Goal: Task Accomplishment & Management: Complete application form

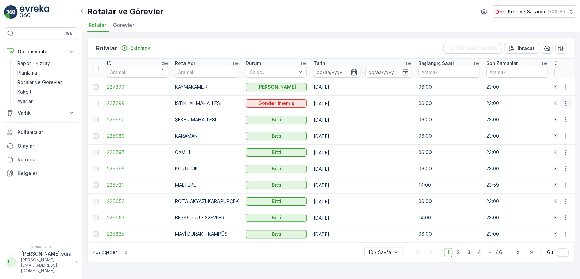
click at [567, 101] on icon "button" at bounding box center [565, 103] width 7 height 7
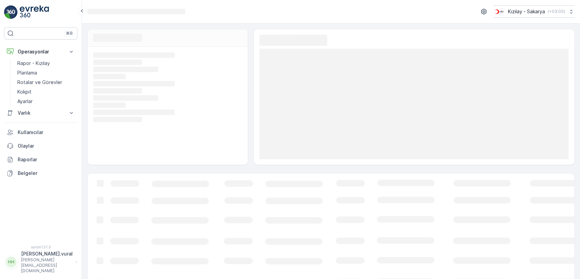
scroll to position [35, 0]
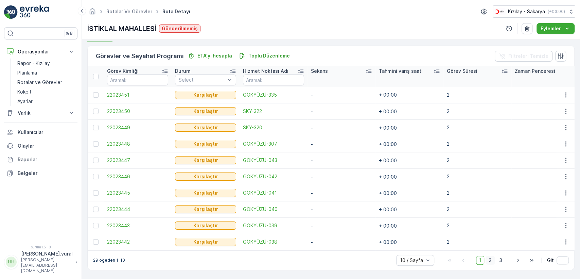
click at [486, 256] on span "2" at bounding box center [490, 260] width 9 height 9
click at [499, 259] on font "3" at bounding box center [500, 260] width 3 height 6
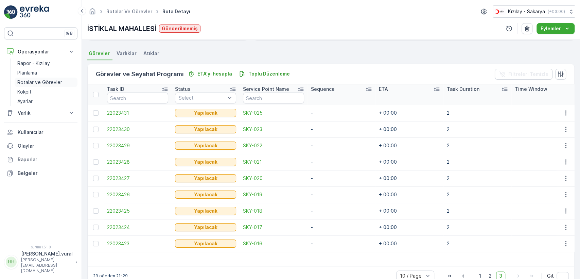
scroll to position [159, 0]
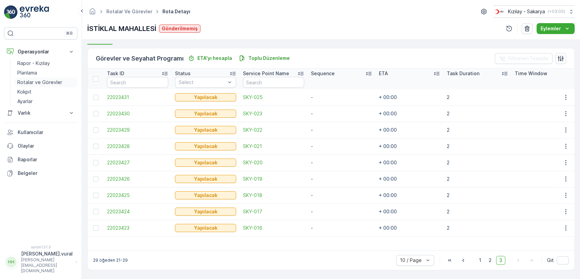
click at [40, 80] on font "Rotalar ve Görevler" at bounding box center [39, 82] width 45 height 6
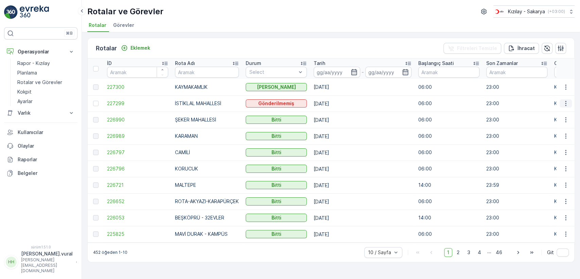
click at [565, 99] on button "button" at bounding box center [566, 103] width 12 height 8
click at [538, 155] on div "Silmek" at bounding box center [547, 155] width 59 height 10
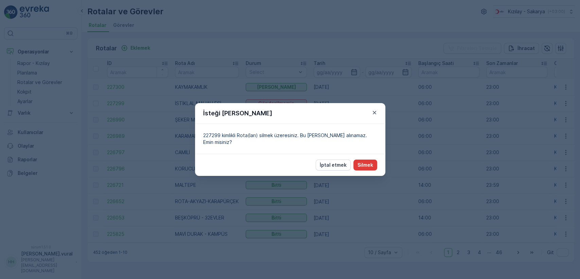
click at [362, 165] on font "Silmek" at bounding box center [365, 165] width 16 height 6
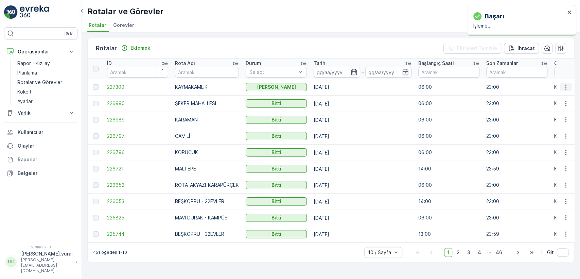
click at [566, 86] on icon "button" at bounding box center [565, 87] width 7 height 7
click at [563, 96] on font "Daha Fazla Ayrıntıyı Gör" at bounding box center [548, 97] width 54 height 6
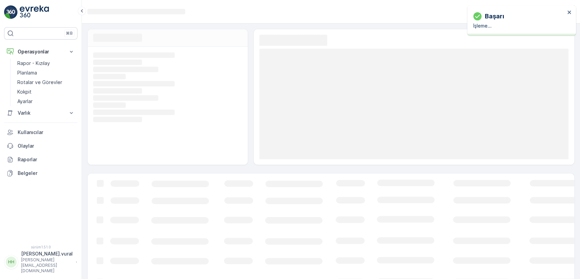
scroll to position [23, 0]
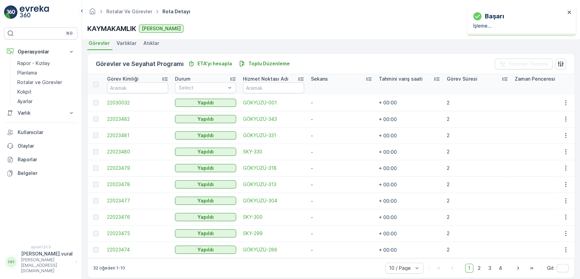
scroll to position [161, 0]
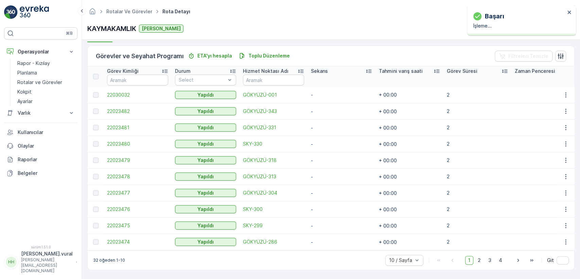
click at [472, 258] on span "1" at bounding box center [469, 260] width 8 height 9
click at [475, 261] on span "2" at bounding box center [479, 260] width 9 height 9
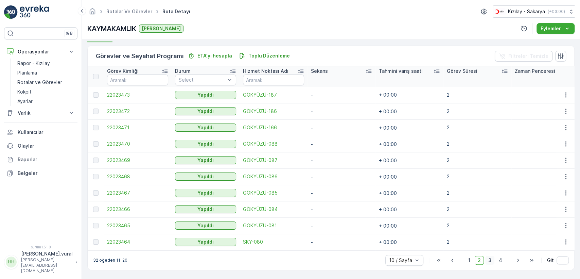
click at [486, 262] on span "3" at bounding box center [489, 260] width 9 height 9
click at [500, 262] on font "4" at bounding box center [500, 260] width 3 height 6
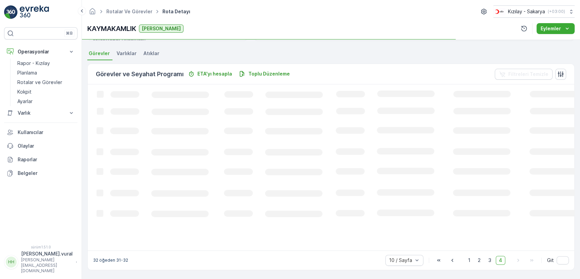
scroll to position [145, 0]
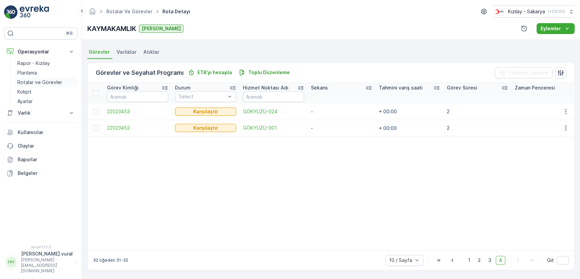
click at [59, 80] on font "Rotalar ve Görevler" at bounding box center [39, 82] width 45 height 6
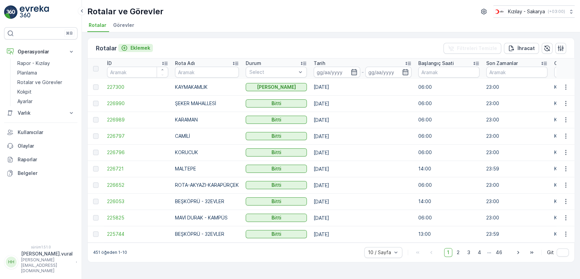
click at [126, 46] on icon "Eklemek" at bounding box center [124, 48] width 7 height 7
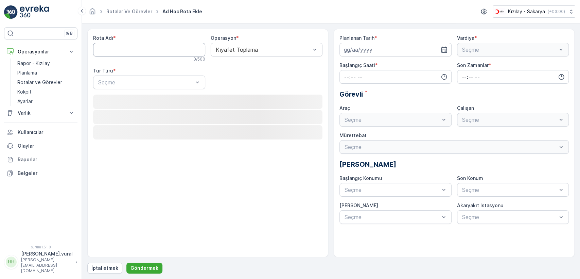
click at [137, 47] on Name "Rota Adı" at bounding box center [149, 50] width 112 height 14
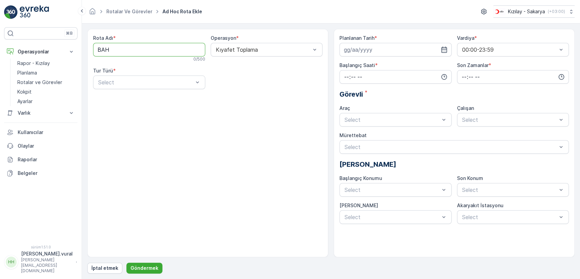
type Name "BAHÇELİEVLER"
click at [135, 96] on div "Static" at bounding box center [149, 99] width 104 height 6
click at [229, 77] on div "Seçme" at bounding box center [267, 82] width 112 height 14
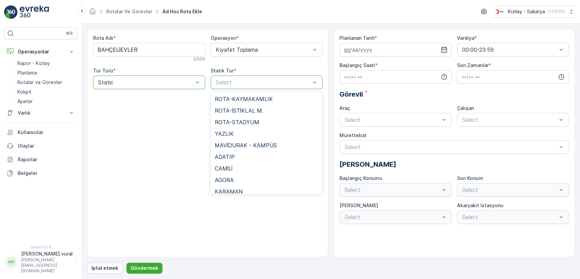
scroll to position [490, 0]
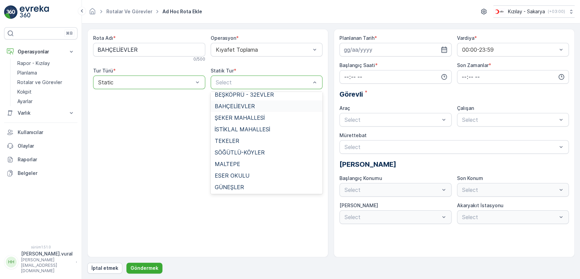
click at [242, 109] on div "BAHÇELİEVLER" at bounding box center [267, 106] width 112 height 12
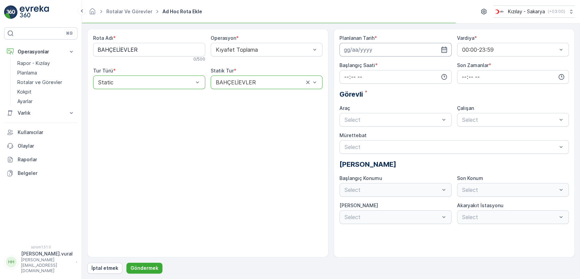
click at [358, 49] on input at bounding box center [395, 50] width 112 height 14
click at [402, 133] on font "25" at bounding box center [400, 133] width 6 height 6
type input "[DATE]"
click at [348, 77] on input "time" at bounding box center [395, 77] width 112 height 14
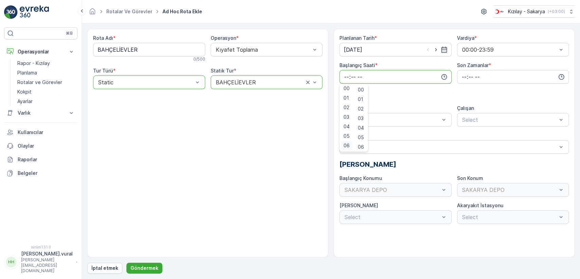
click at [345, 142] on font "06" at bounding box center [347, 145] width 6 height 6
type input "06:00"
click at [464, 73] on input "time" at bounding box center [513, 77] width 112 height 14
drag, startPoint x: 464, startPoint y: 144, endPoint x: 459, endPoint y: 140, distance: 6.5
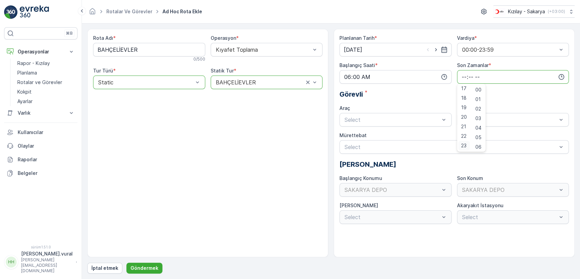
click at [463, 144] on font "23" at bounding box center [463, 145] width 5 height 6
type input "23:00"
click at [389, 113] on div "Select" at bounding box center [395, 120] width 112 height 14
click at [366, 147] on div "06 ECH 422 Busy" at bounding box center [396, 148] width 104 height 6
drag, startPoint x: 514, startPoint y: 129, endPoint x: 495, endPoint y: 118, distance: 22.1
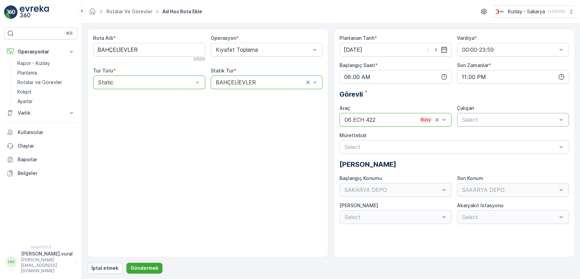
click at [508, 126] on div "Planlanan Tarih * [DATE] Vardiya * 00:00-23:59 Başlangıç ​​Saati * 06:00 Son Za…" at bounding box center [453, 129] width 229 height 189
drag, startPoint x: 479, startPoint y: 136, endPoint x: 442, endPoint y: 144, distance: 37.2
click at [478, 136] on span "06ECH422" at bounding box center [475, 136] width 28 height 6
click at [154, 264] on p "Göndermek" at bounding box center [144, 267] width 28 height 7
